Goal: Information Seeking & Learning: Learn about a topic

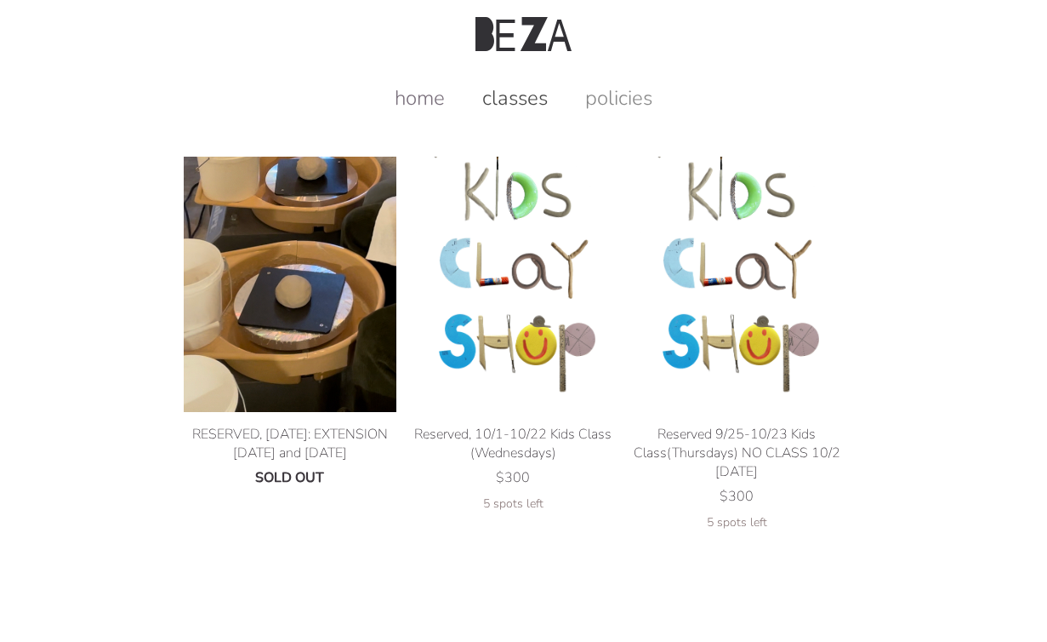
click at [414, 100] on link "home" at bounding box center [420, 97] width 84 height 27
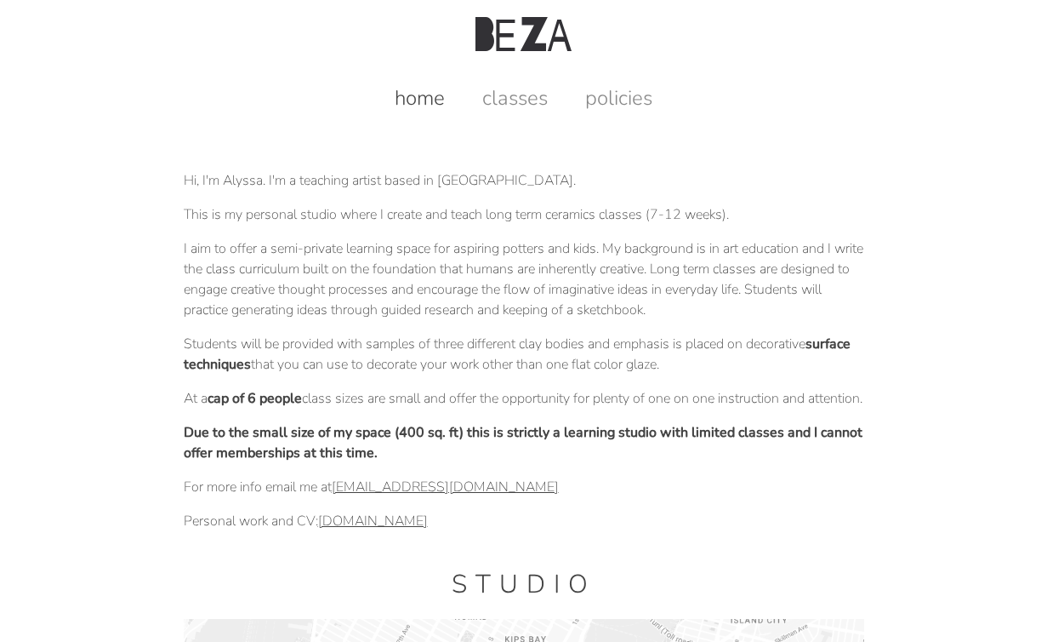
click at [448, 283] on p "I aim to offer a semi-private learning space for aspiring potters and kids. My …" at bounding box center [524, 279] width 681 height 82
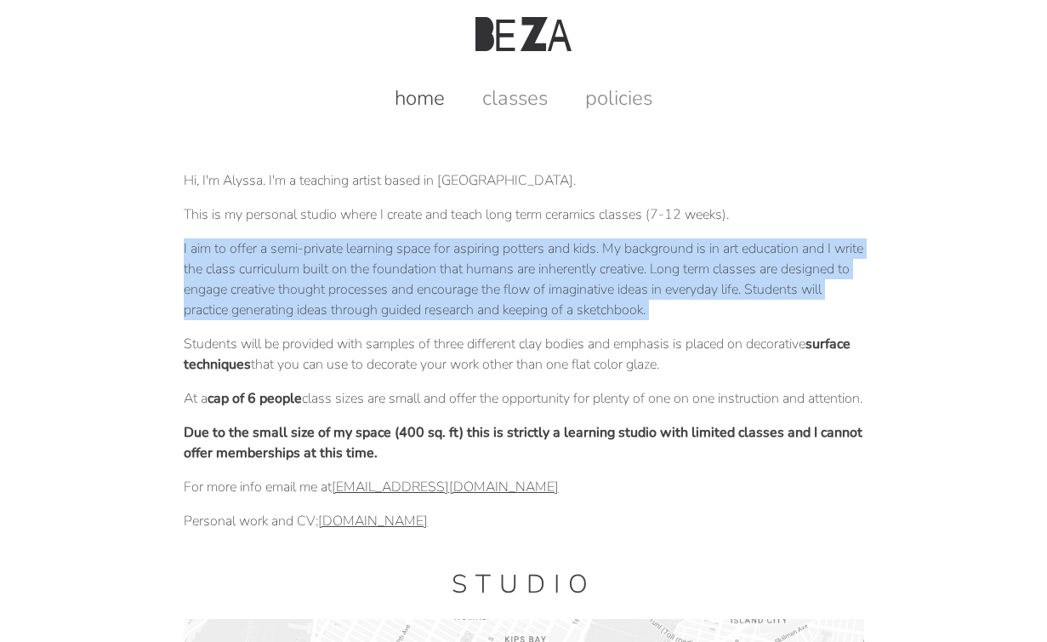
click at [448, 283] on p "I aim to offer a semi-private learning space for aspiring potters and kids. My …" at bounding box center [524, 279] width 681 height 82
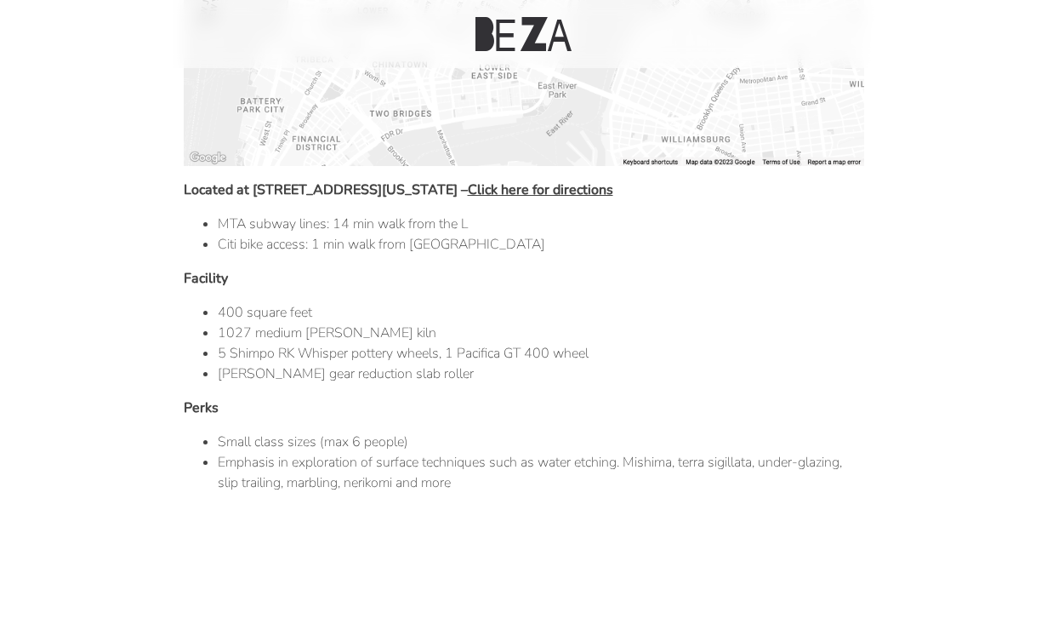
scroll to position [900, 0]
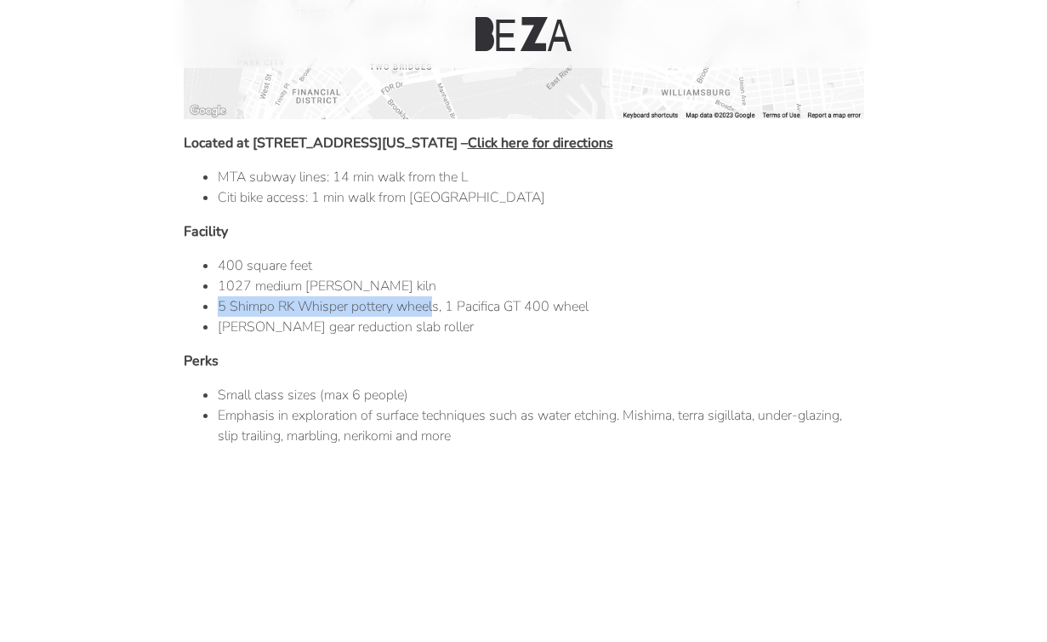
drag, startPoint x: 220, startPoint y: 310, endPoint x: 436, endPoint y: 308, distance: 217.0
click at [436, 308] on li "5 Shimpo RK Whisper pottery wheels, 1 Pacifica GT 400 wheel" at bounding box center [541, 306] width 647 height 20
click at [260, 299] on li "5 Shimpo RK Whisper pottery wheels, 1 Pacifica GT 400 wheel" at bounding box center [541, 306] width 647 height 20
drag, startPoint x: 231, startPoint y: 308, endPoint x: 440, endPoint y: 303, distance: 209.4
click at [440, 303] on li "5 Shimpo RK Whisper pottery wheels, 1 Pacifica GT 400 wheel" at bounding box center [541, 306] width 647 height 20
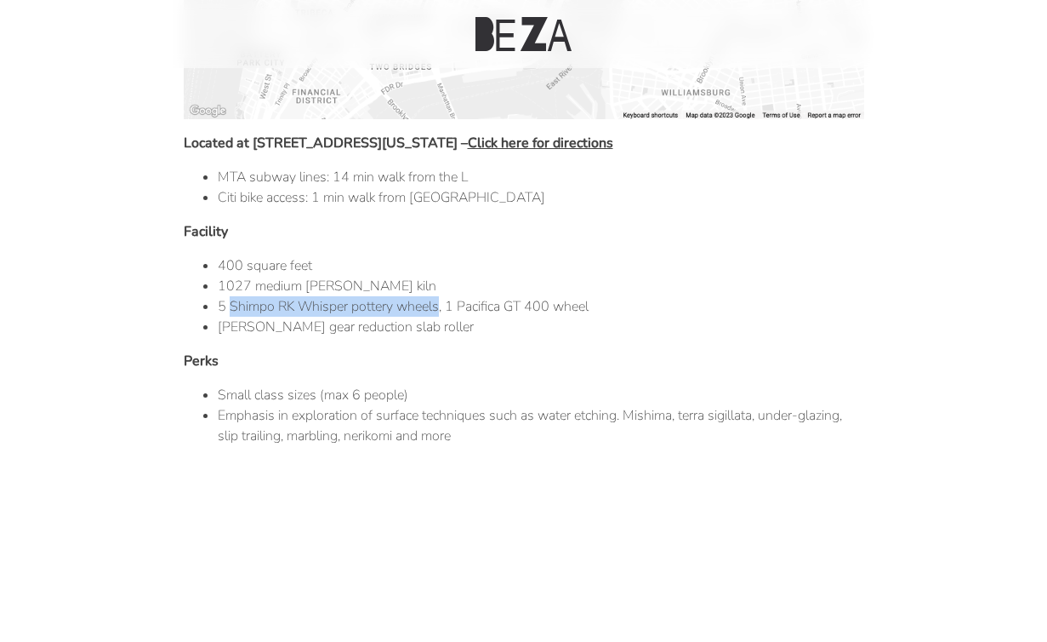
copy li "Shimpo RK Whisper pottery wheels"
click at [481, 369] on p "Perks" at bounding box center [524, 361] width 681 height 20
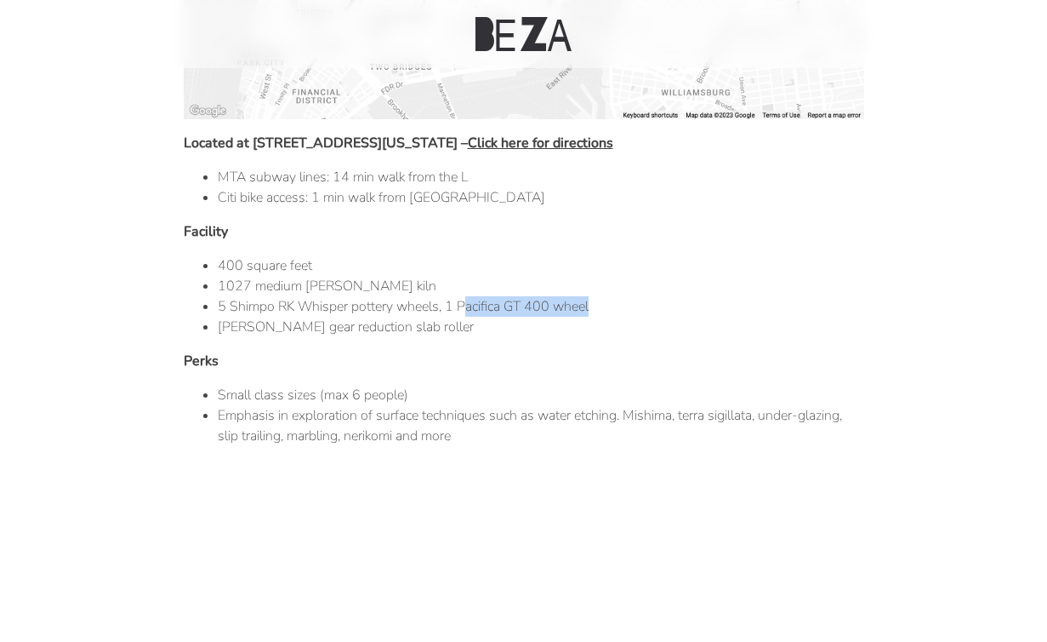
drag, startPoint x: 464, startPoint y: 308, endPoint x: 662, endPoint y: 308, distance: 198.2
click at [662, 308] on li "5 Shimpo RK Whisper pottery wheels, 1 Pacifica GT 400 wheel" at bounding box center [541, 306] width 647 height 20
click at [458, 318] on li "[PERSON_NAME] gear reduction slab roller" at bounding box center [541, 326] width 647 height 20
drag, startPoint x: 461, startPoint y: 305, endPoint x: 691, endPoint y: 306, distance: 229.7
click at [692, 305] on li "5 Shimpo RK Whisper pottery wheels, 1 Pacifica GT 400 wheel" at bounding box center [541, 306] width 647 height 20
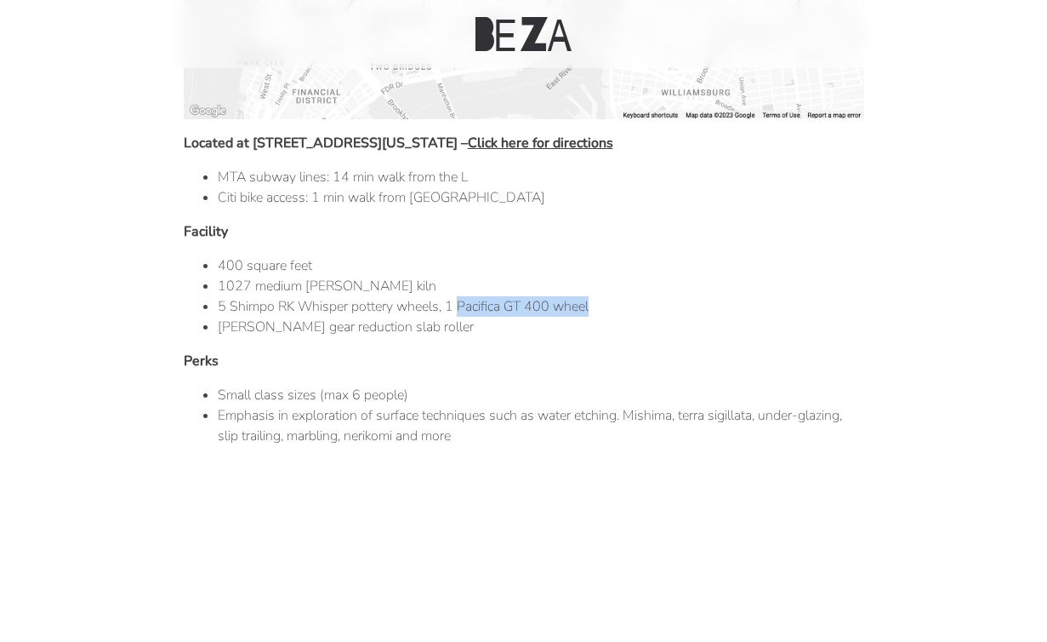
copy li "Pacifica GT 400 wheel"
